Goal: Transaction & Acquisition: Purchase product/service

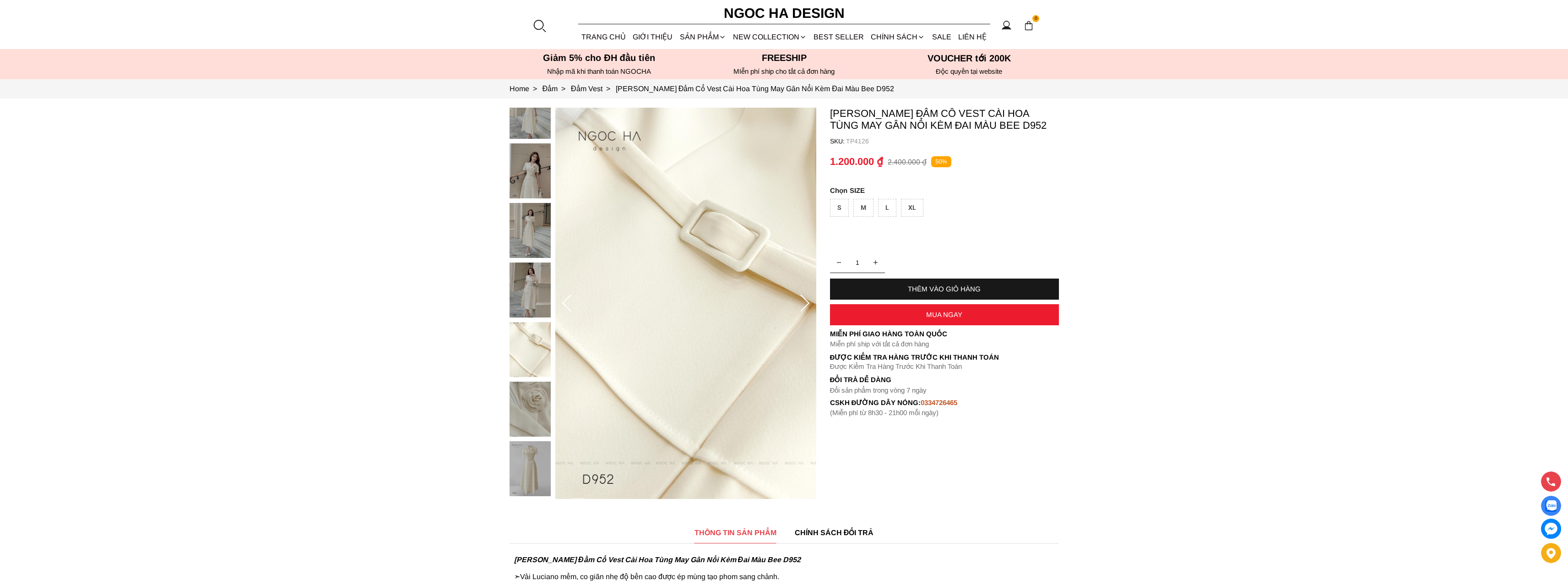
click at [523, 486] on img at bounding box center [529, 469] width 41 height 55
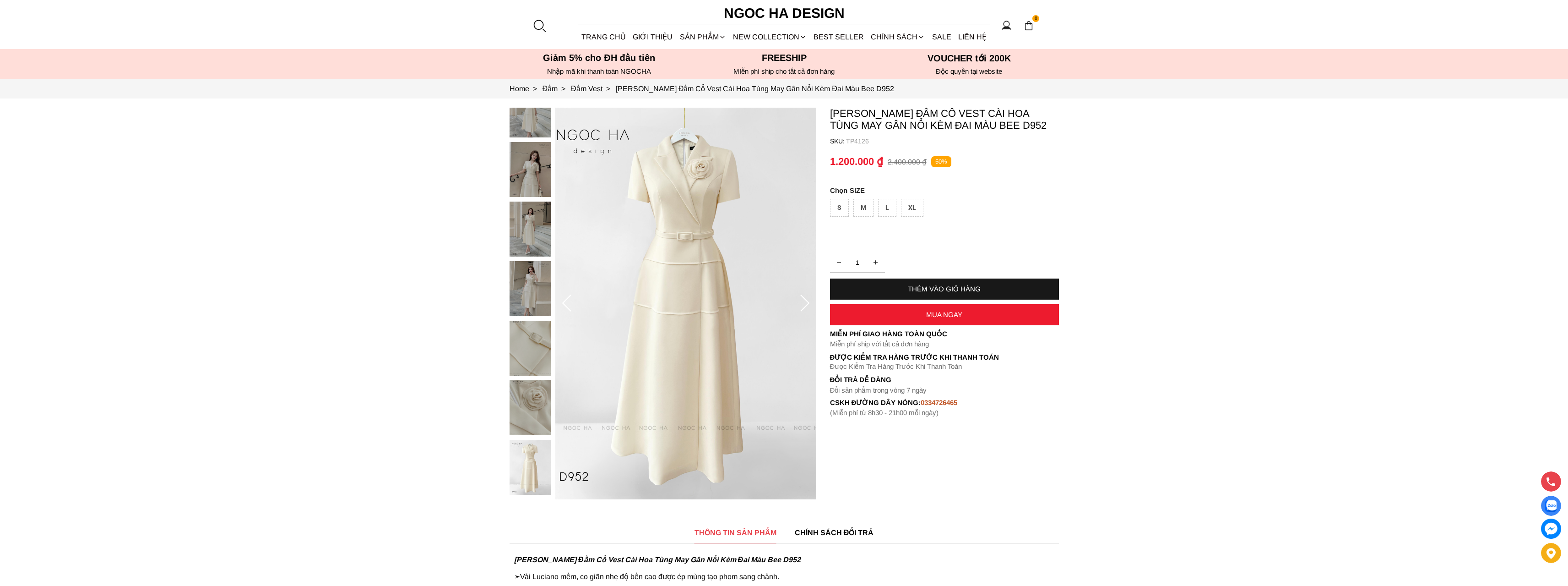
click at [674, 240] on img at bounding box center [685, 303] width 261 height 391
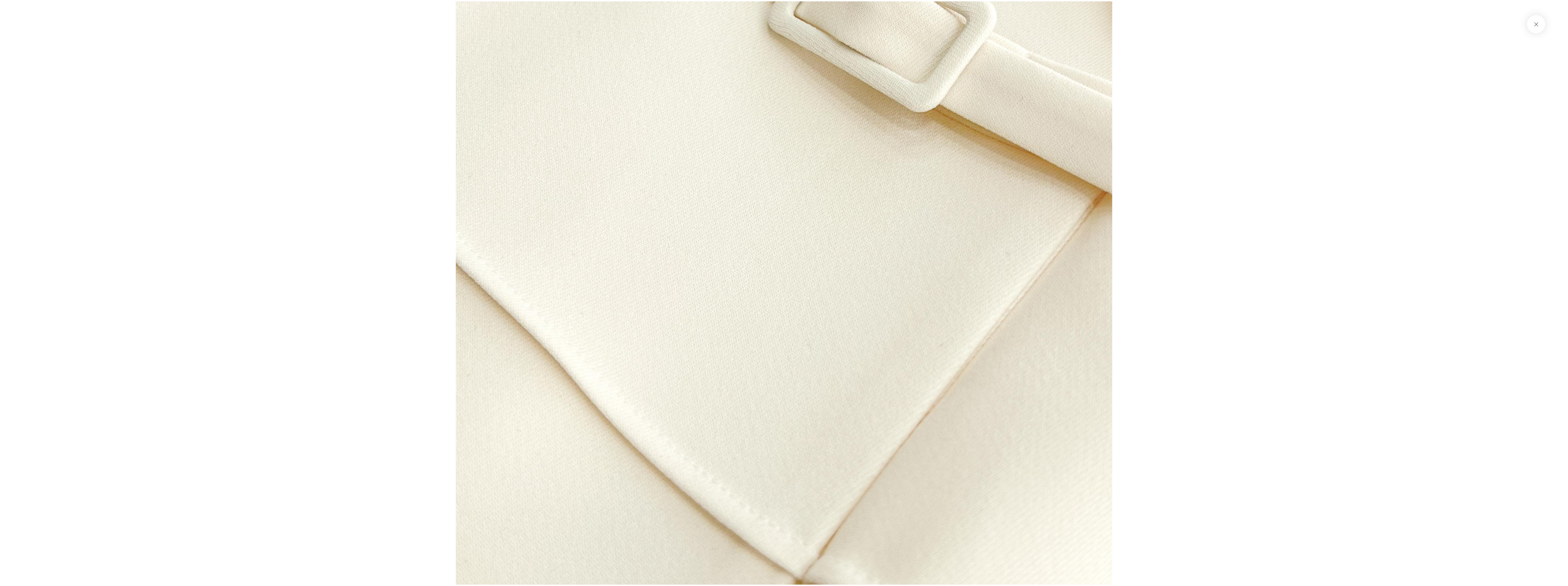
scroll to position [3638, 0]
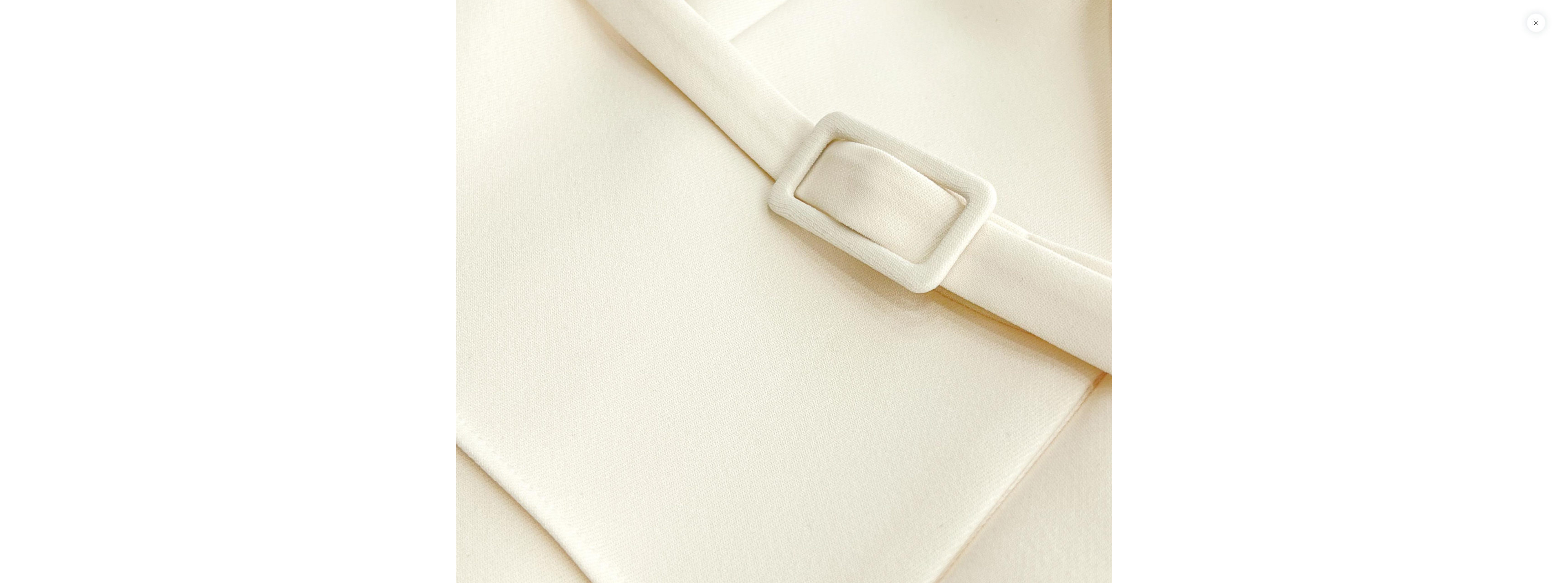
click at [1535, 28] on button at bounding box center [1536, 23] width 18 height 18
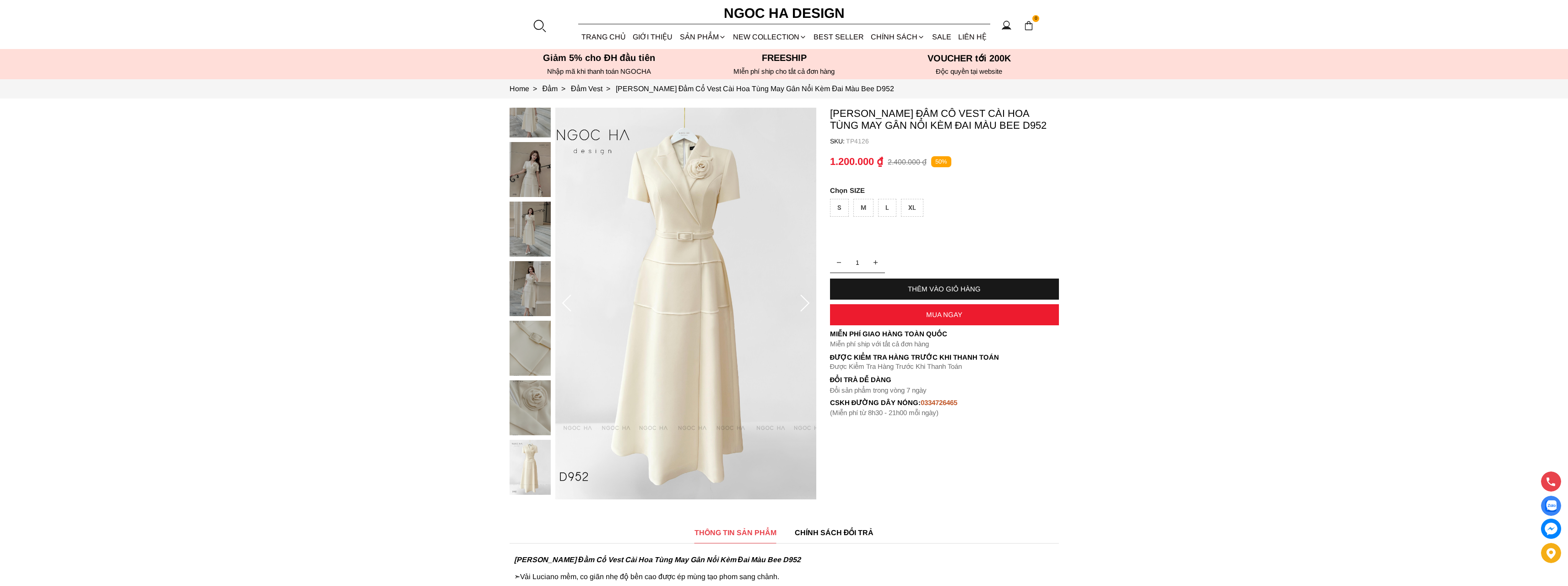
click at [524, 159] on img at bounding box center [529, 169] width 41 height 55
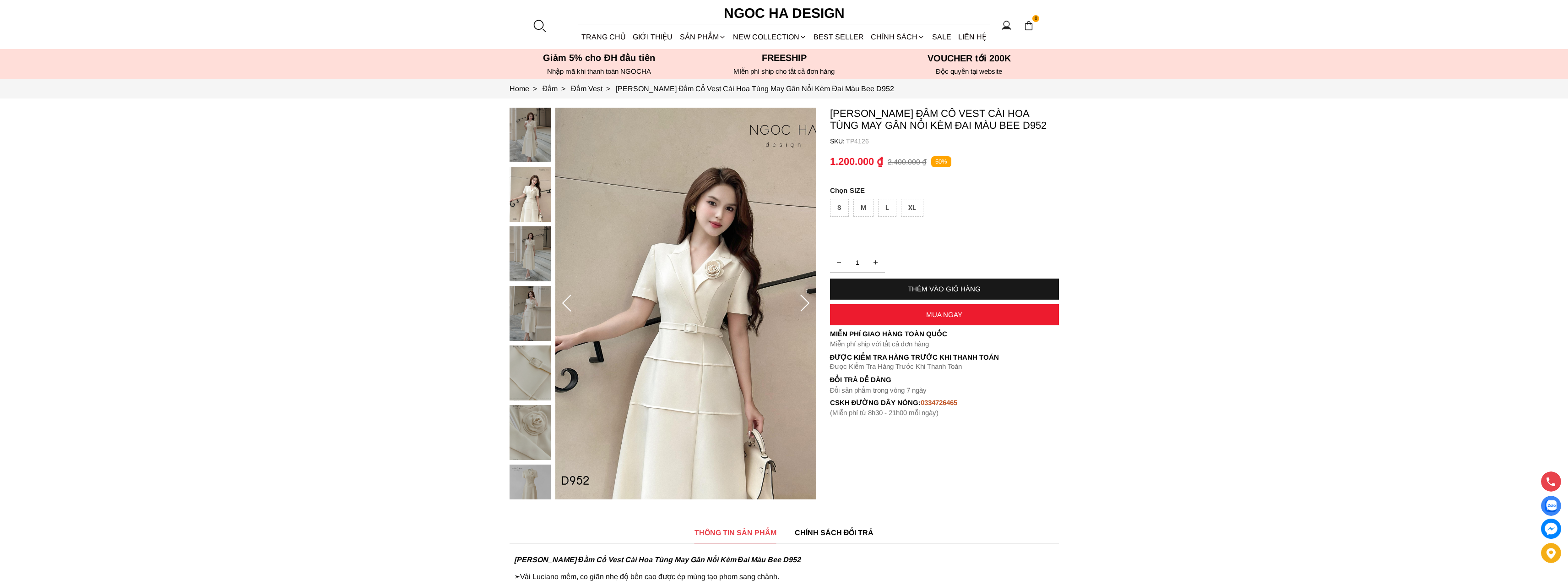
click at [528, 127] on div at bounding box center [532, 315] width 46 height 417
click at [533, 141] on img at bounding box center [529, 135] width 41 height 55
